Goal: Transaction & Acquisition: Purchase product/service

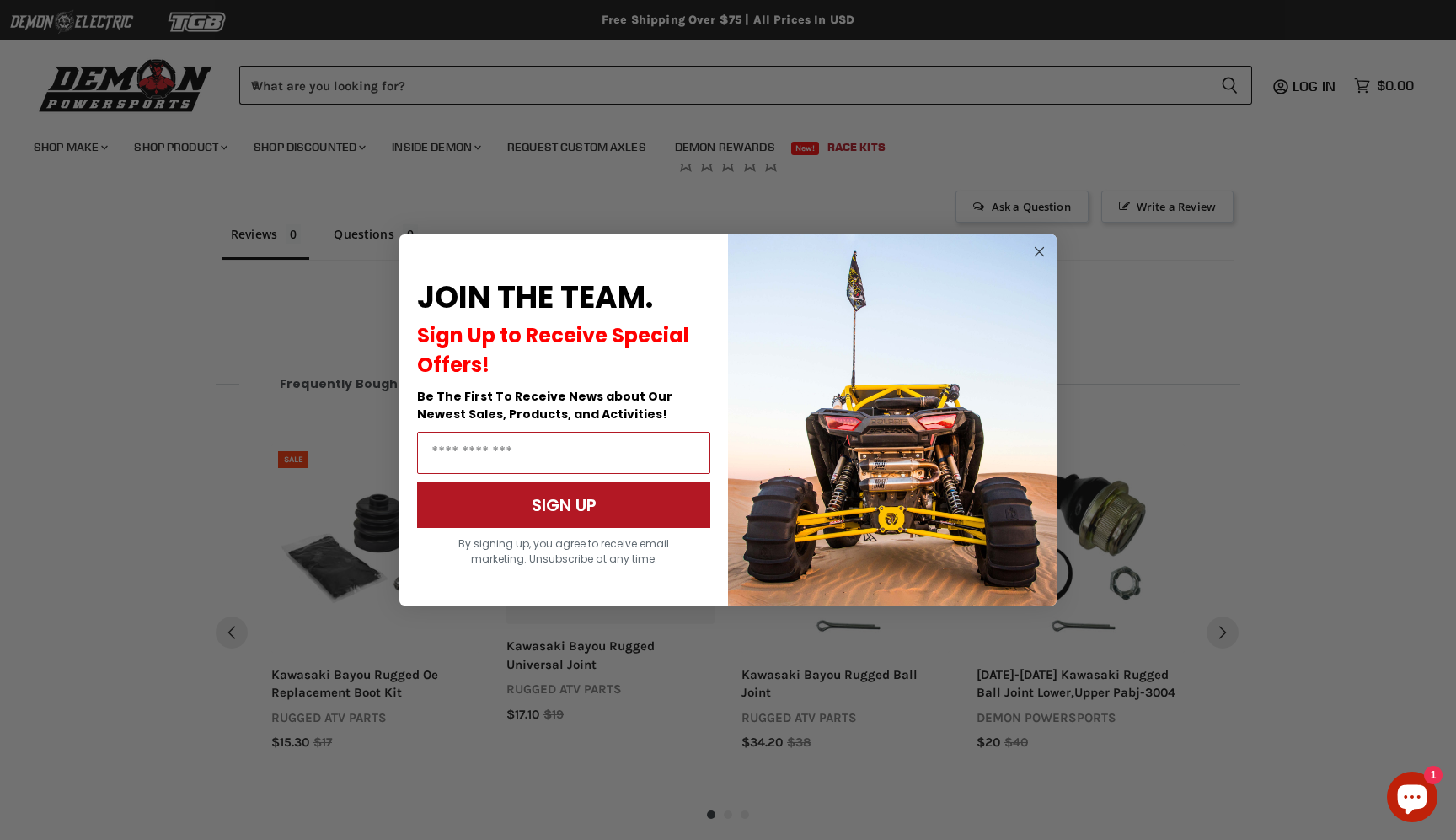
scroll to position [1136, 0]
